Goal: Register for event/course

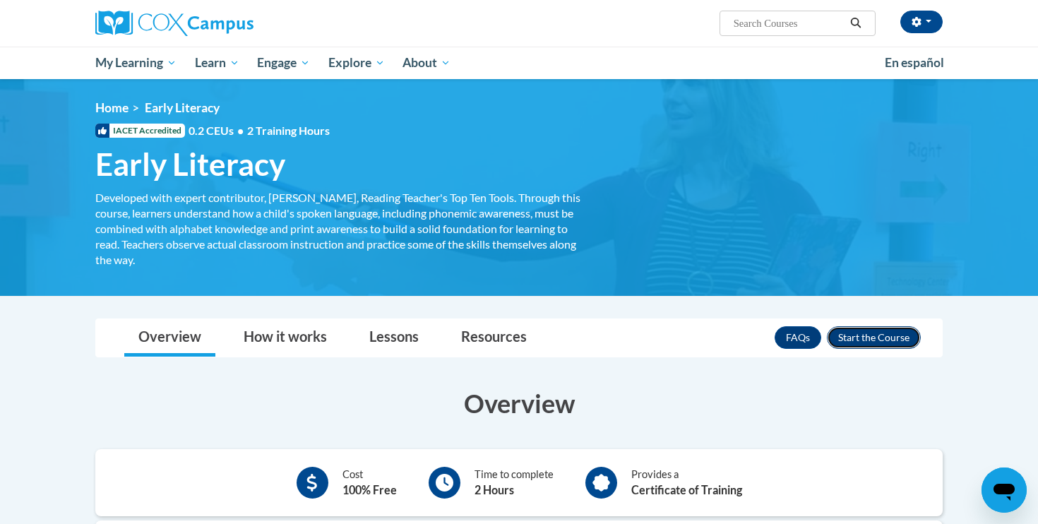
click at [861, 333] on button "Enroll" at bounding box center [874, 337] width 94 height 23
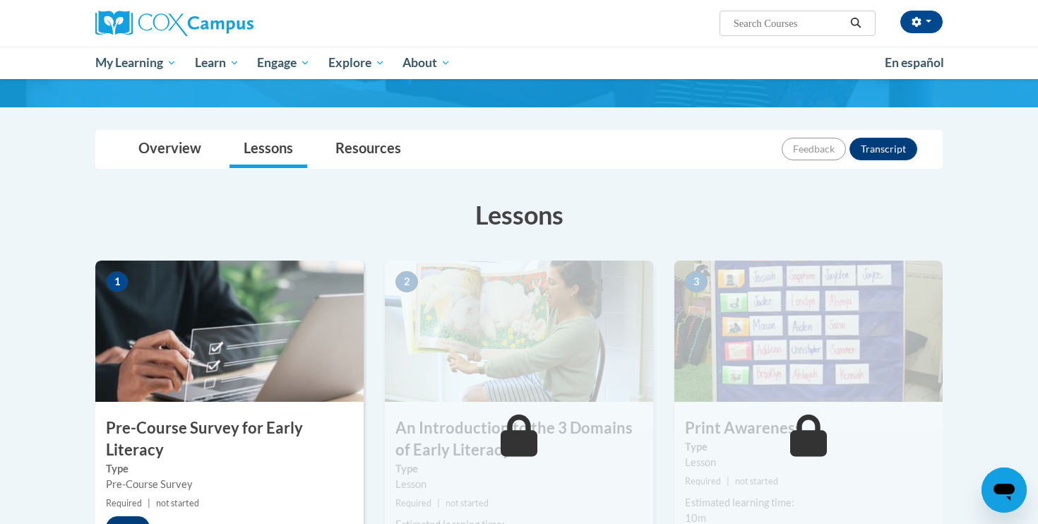
scroll to position [230, 0]
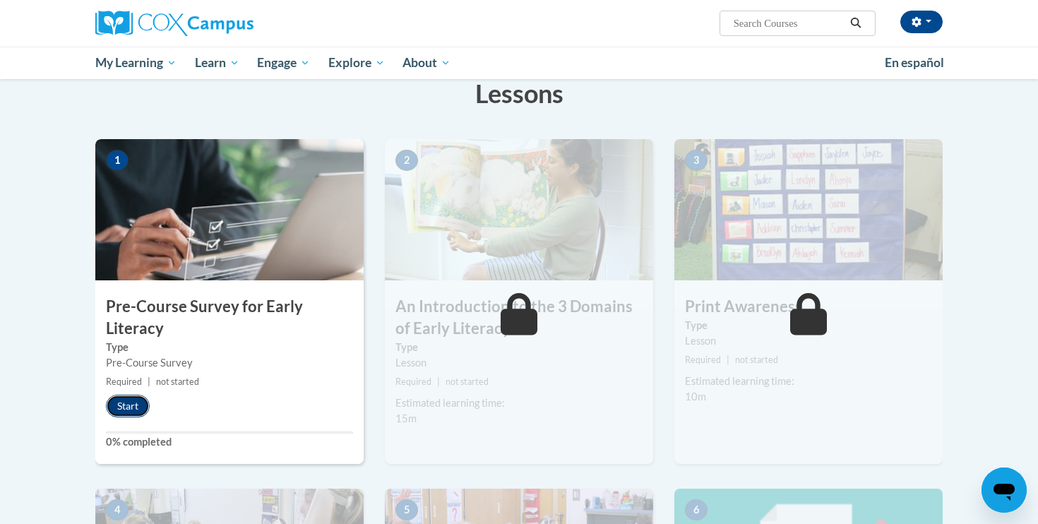
click at [128, 407] on button "Start" at bounding box center [128, 406] width 44 height 23
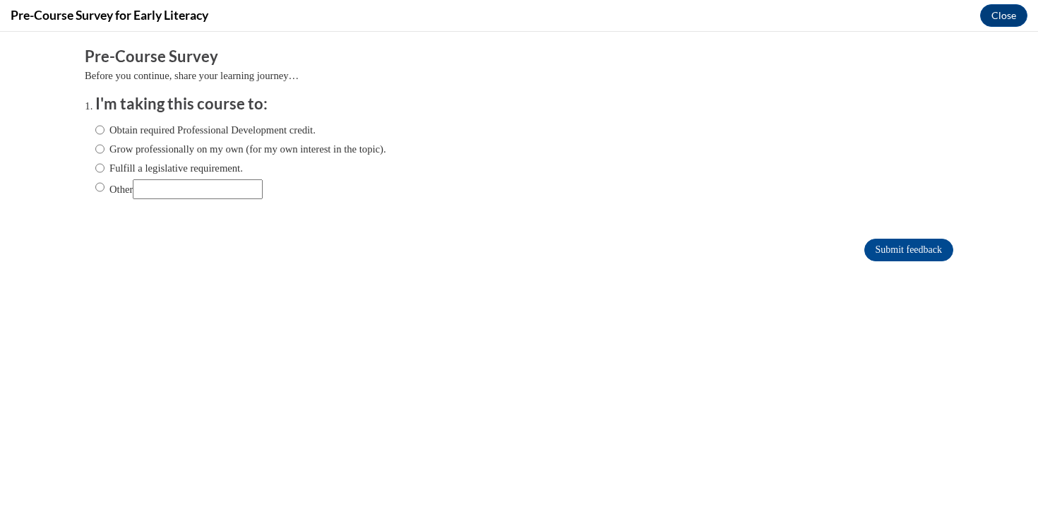
scroll to position [0, 0]
click at [172, 128] on label "Obtain required Professional Development credit." at bounding box center [205, 130] width 220 height 16
click at [105, 128] on input "Obtain required Professional Development credit." at bounding box center [99, 130] width 9 height 16
radio input "true"
click at [911, 249] on input "Submit feedback" at bounding box center [909, 250] width 89 height 23
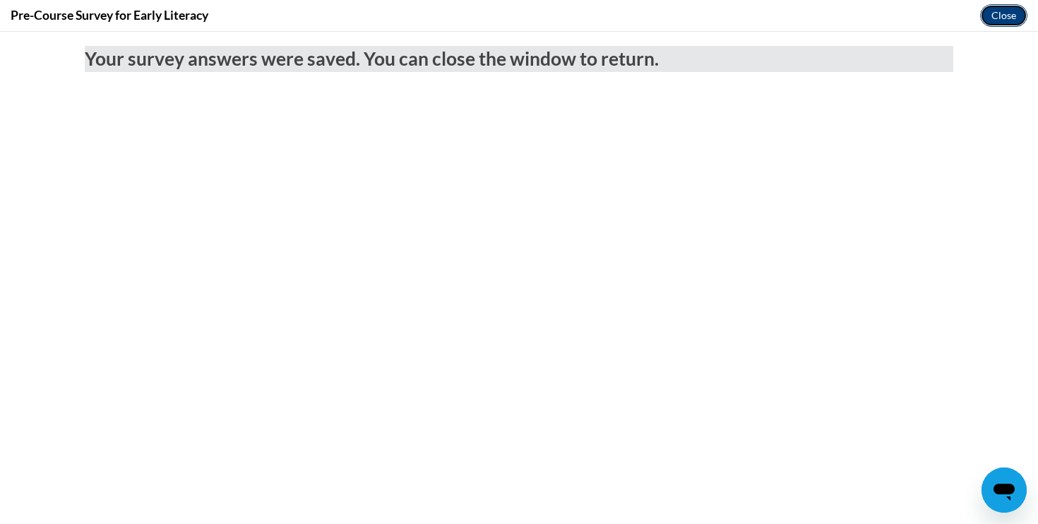
click at [1010, 16] on button "Close" at bounding box center [1003, 15] width 47 height 23
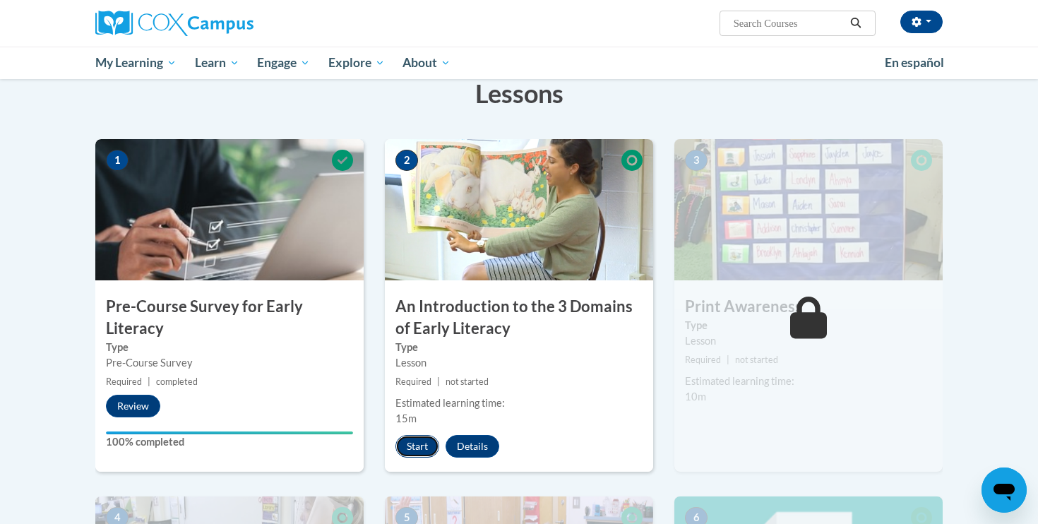
click at [417, 447] on button "Start" at bounding box center [418, 446] width 44 height 23
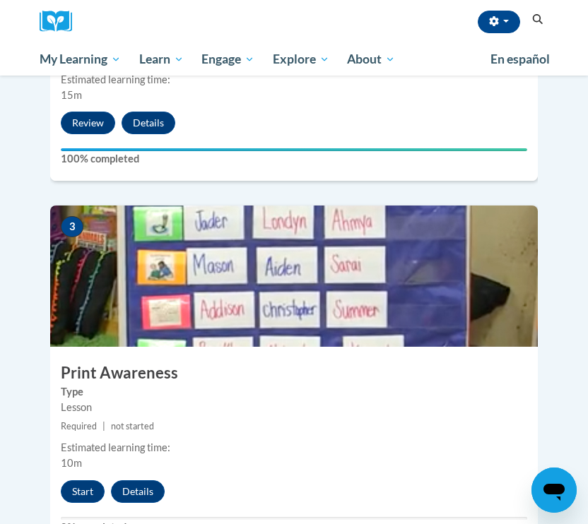
scroll to position [915, 0]
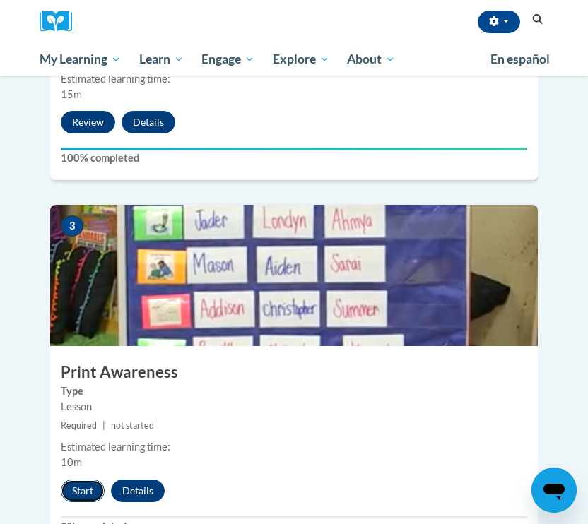
click at [91, 480] on button "Start" at bounding box center [83, 491] width 44 height 23
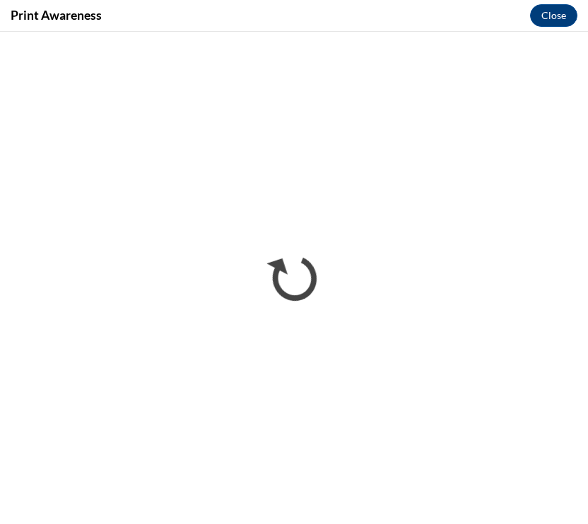
scroll to position [0, 0]
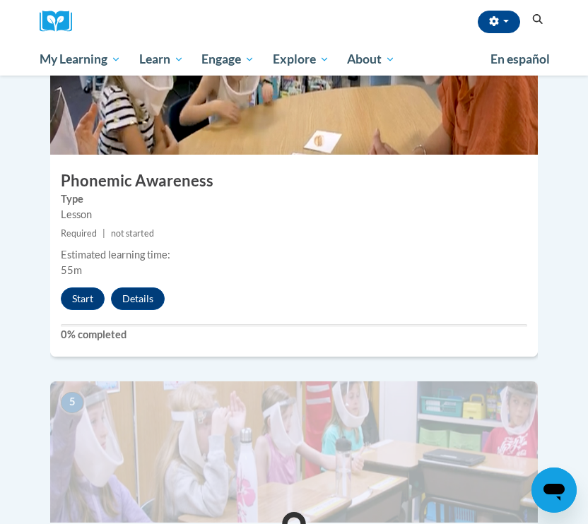
scroll to position [1510, 0]
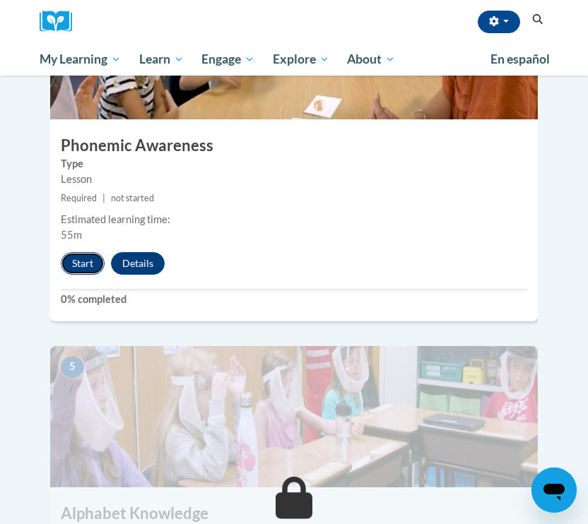
click at [84, 252] on button "Start" at bounding box center [83, 263] width 44 height 23
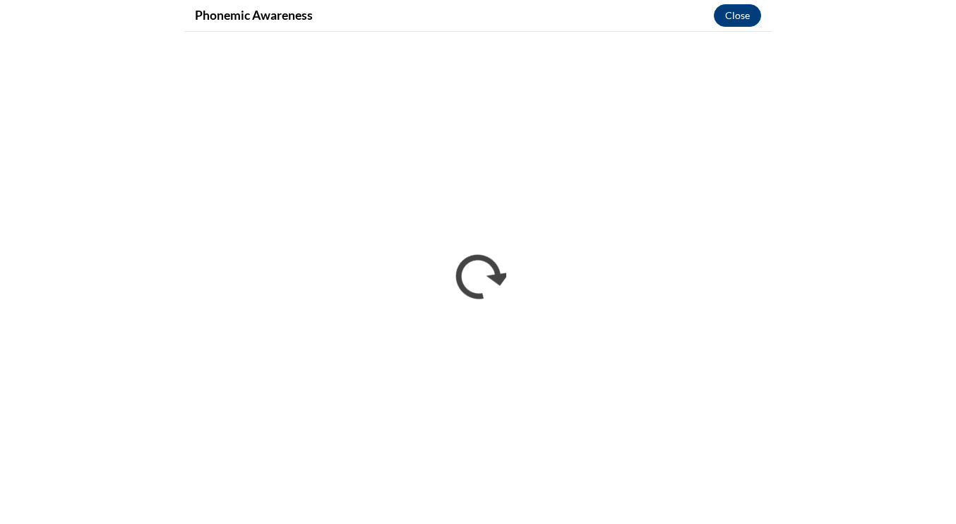
scroll to position [939, 0]
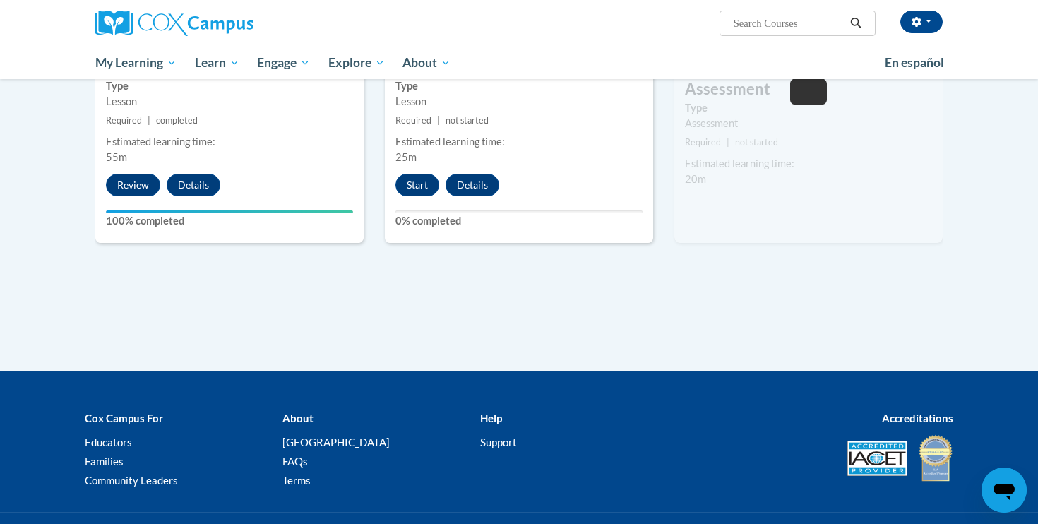
scroll to position [858, 0]
